Goal: Navigation & Orientation: Understand site structure

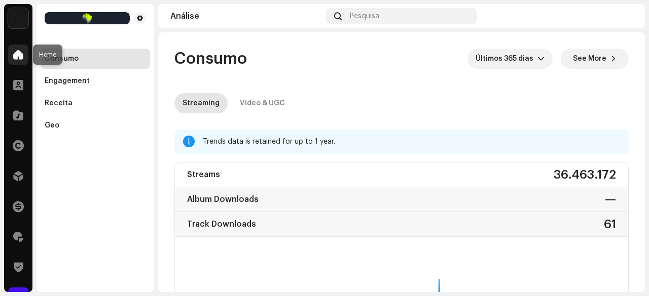
click at [16, 51] on span at bounding box center [18, 55] width 10 height 8
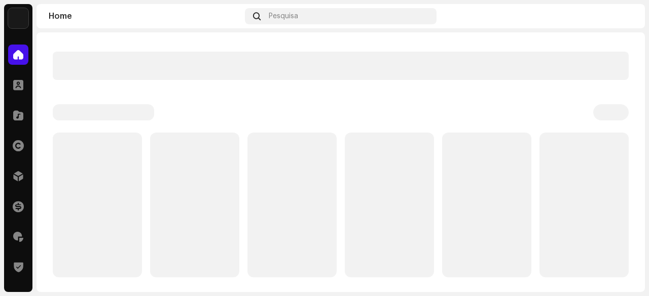
scroll to position [49, 0]
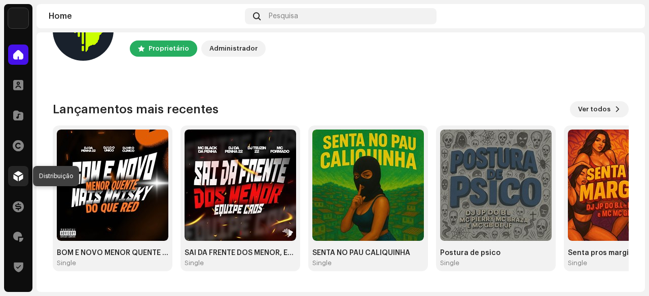
click at [24, 173] on div at bounding box center [18, 176] width 20 height 20
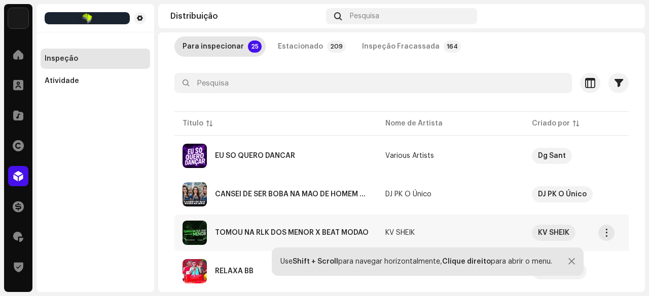
scroll to position [101, 0]
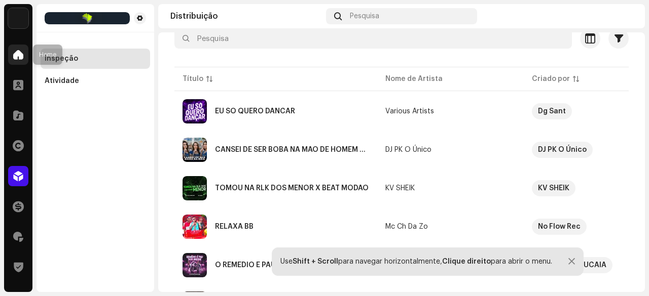
click at [21, 58] on span at bounding box center [18, 55] width 10 height 8
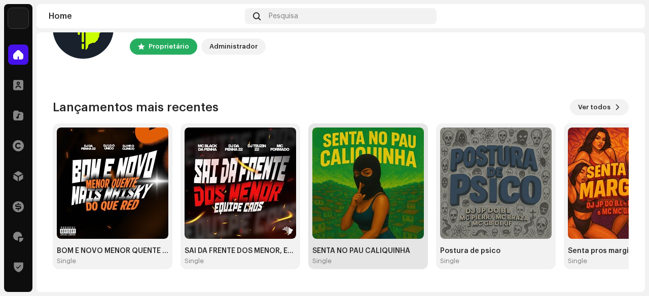
scroll to position [101, 0]
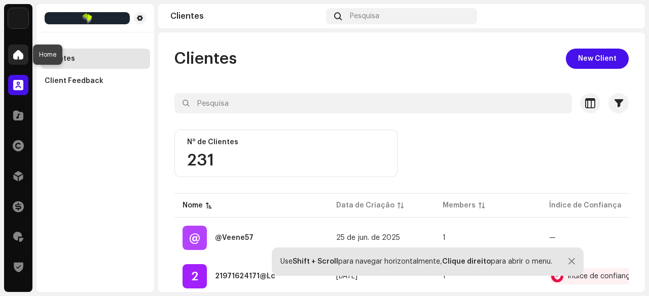
click at [19, 55] on span at bounding box center [18, 55] width 10 height 8
